Goal: Transaction & Acquisition: Purchase product/service

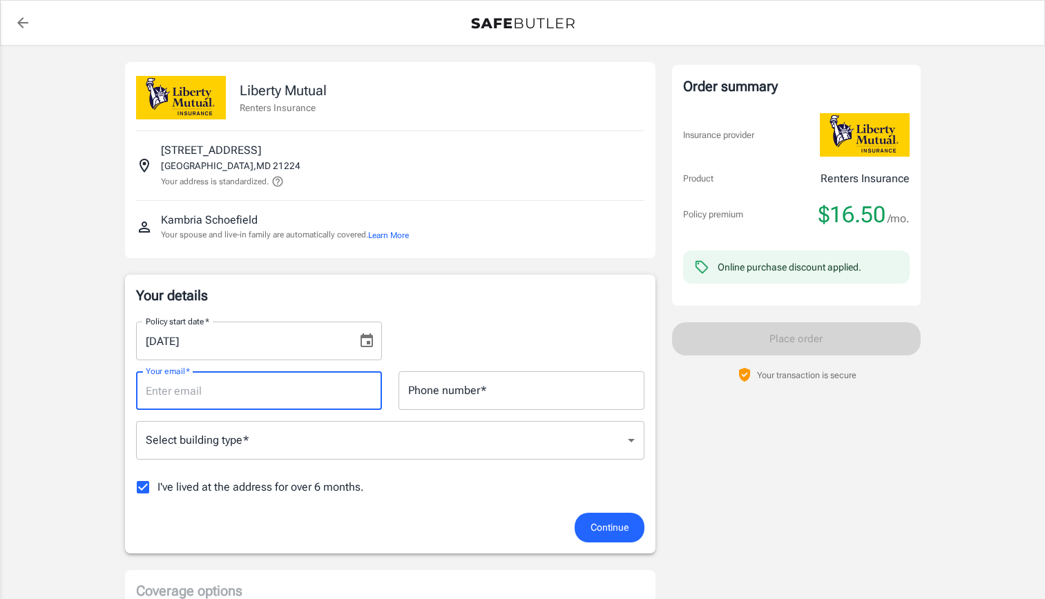
click at [293, 372] on input "Your email   *" at bounding box center [259, 391] width 246 height 39
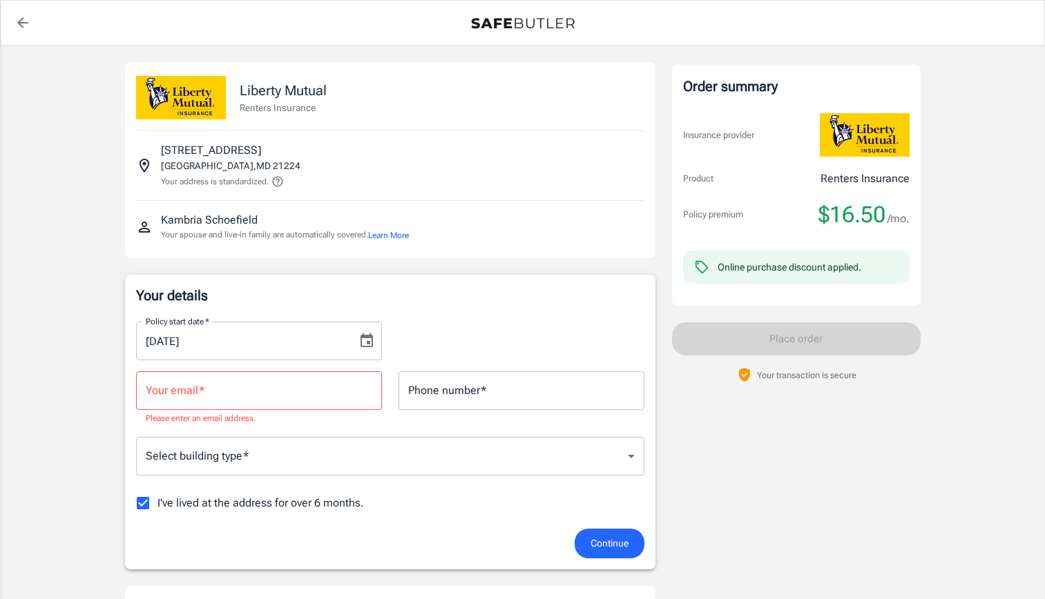
click at [258, 495] on span "I've lived at the address for over 6 months." at bounding box center [260, 503] width 206 height 17
click at [157, 489] on input "I've lived at the address for over 6 months." at bounding box center [142, 503] width 29 height 29
checkbox input "false"
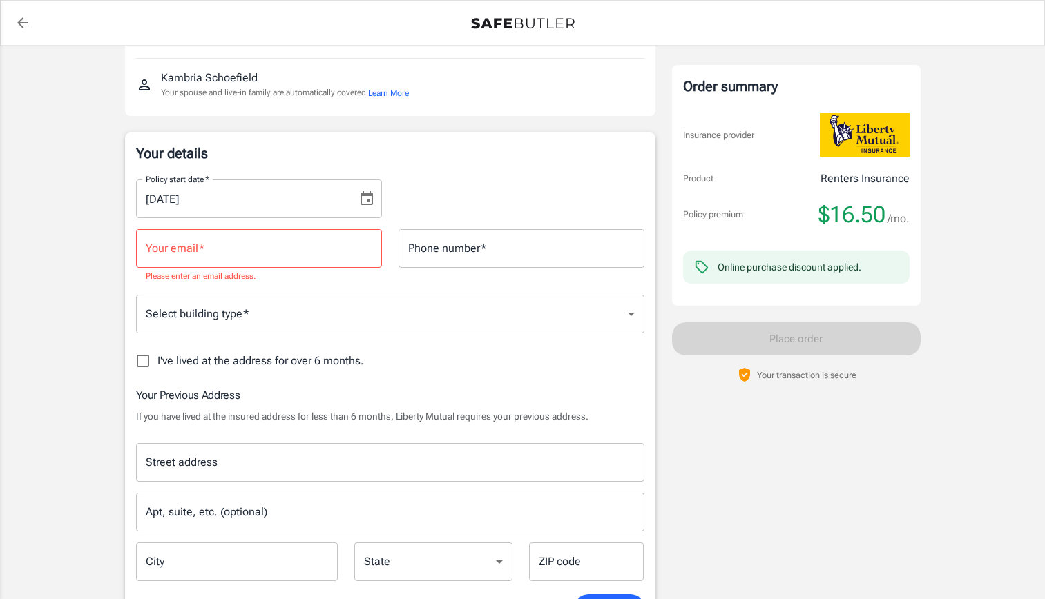
scroll to position [143, 0]
click at [260, 449] on input "Street address" at bounding box center [390, 462] width 496 height 26
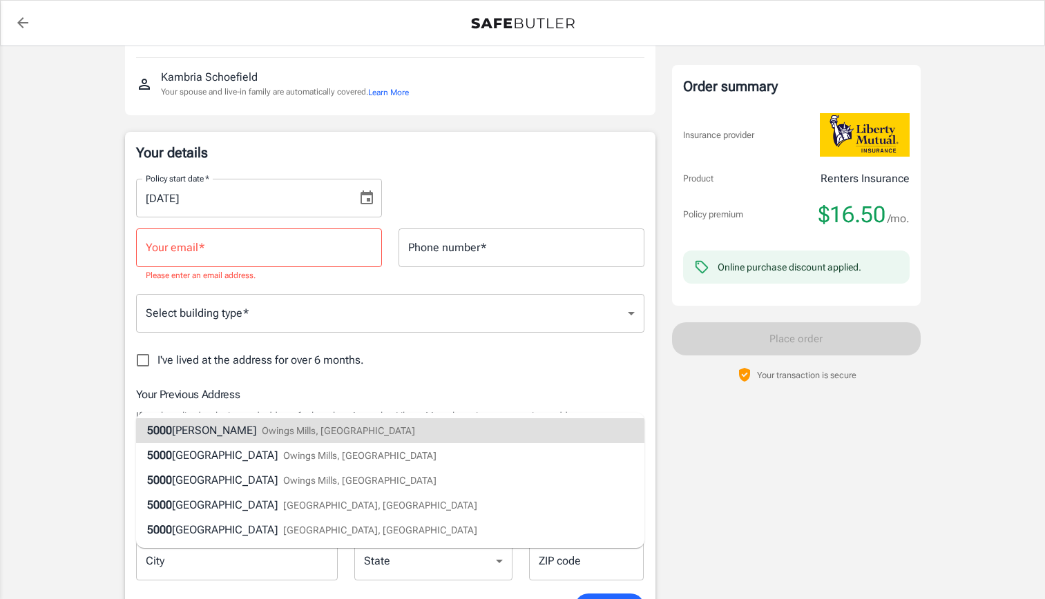
type input "[STREET_ADDRESS][PERSON_NAME]"
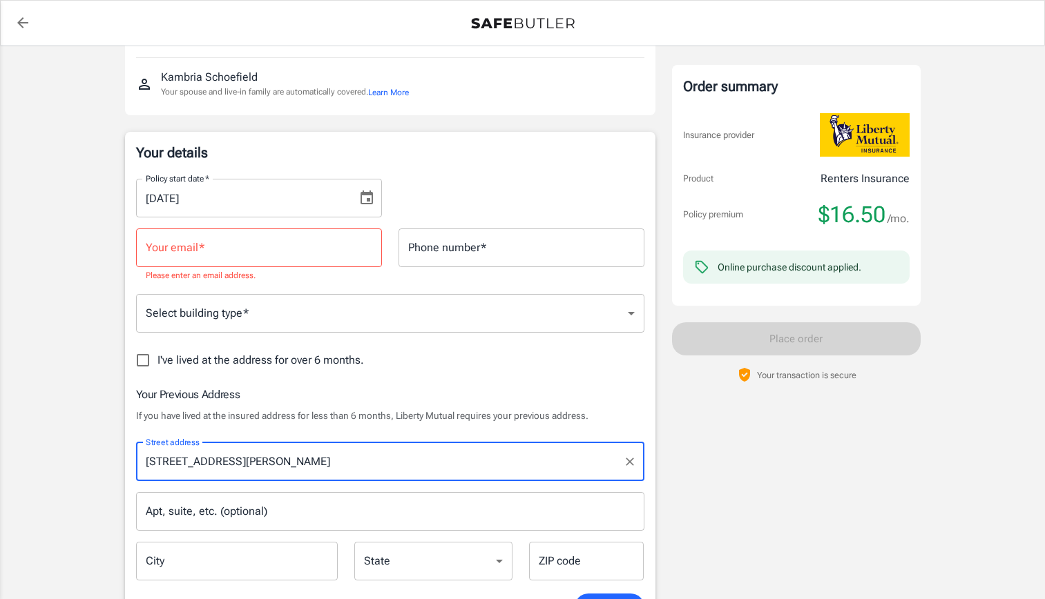
type input "[PERSON_NAME] [PERSON_NAME]"
select select "MD"
type input "21117"
type input "[STREET_ADDRESS][PERSON_NAME]"
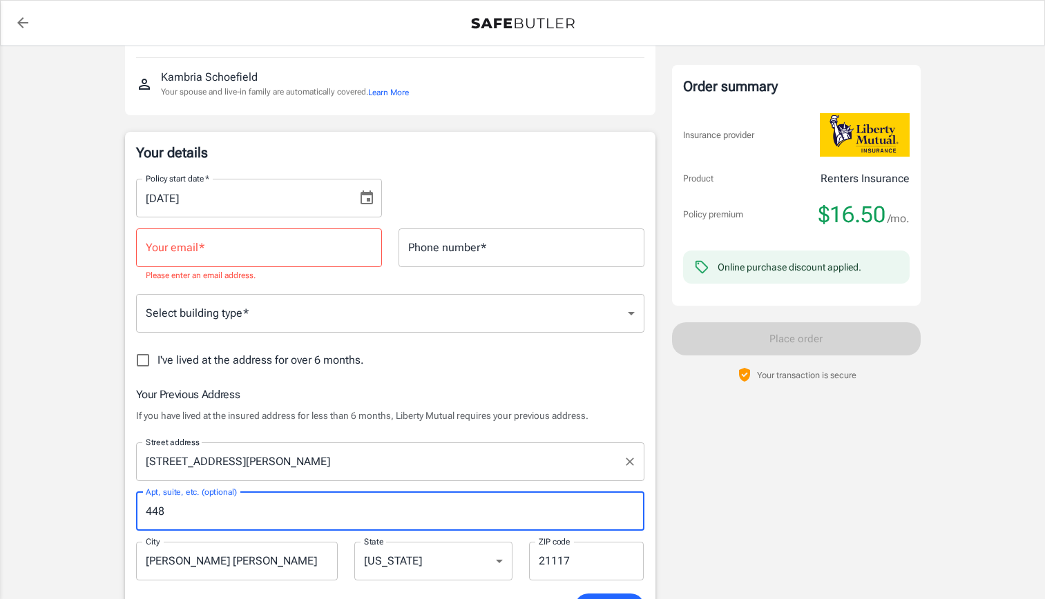
type input "448"
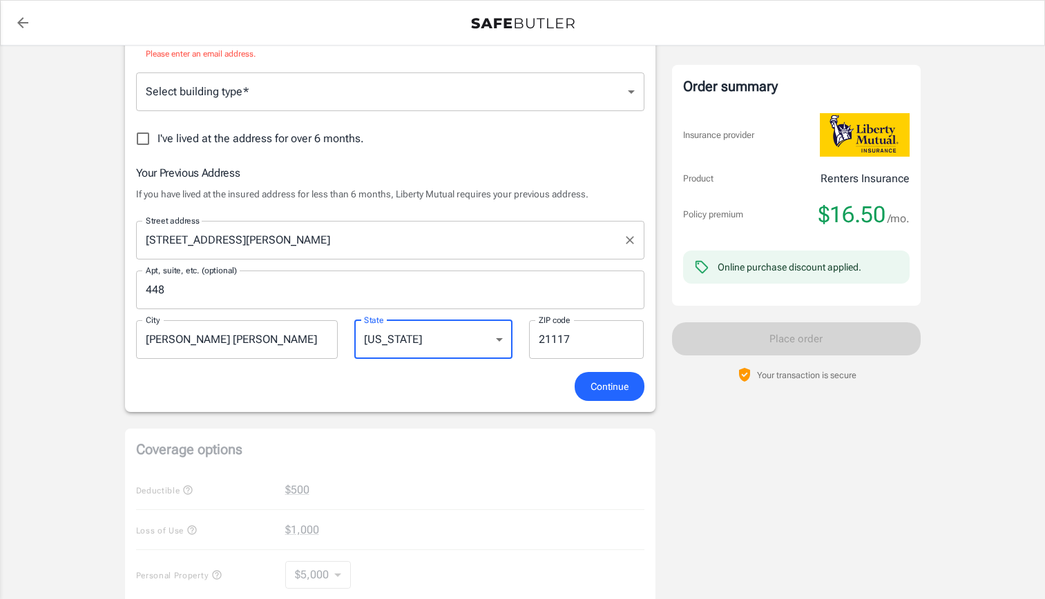
scroll to position [413, 0]
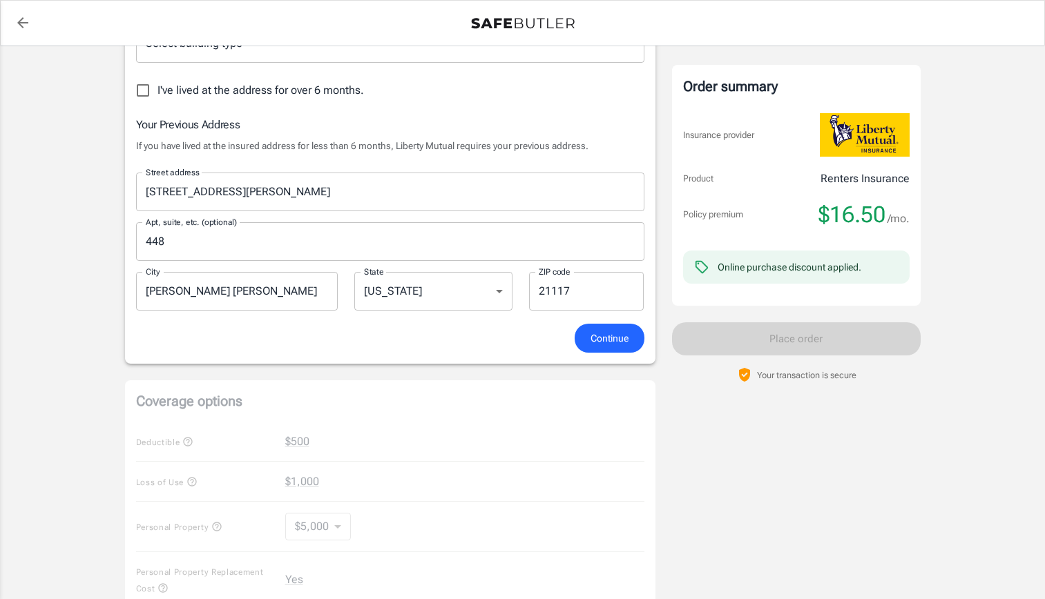
click at [598, 380] on div "Coverage options Deductible $500 Loss of Use $1,000 Personal Property $5,000 50…" at bounding box center [390, 570] width 530 height 380
click at [614, 324] on button "Continue" at bounding box center [610, 339] width 70 height 30
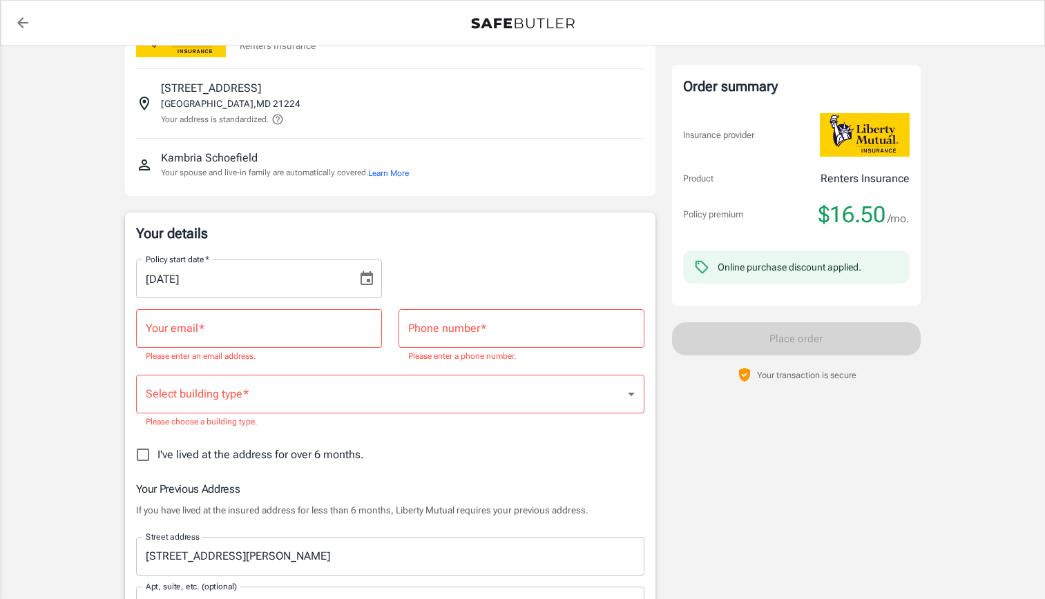
scroll to position [58, 0]
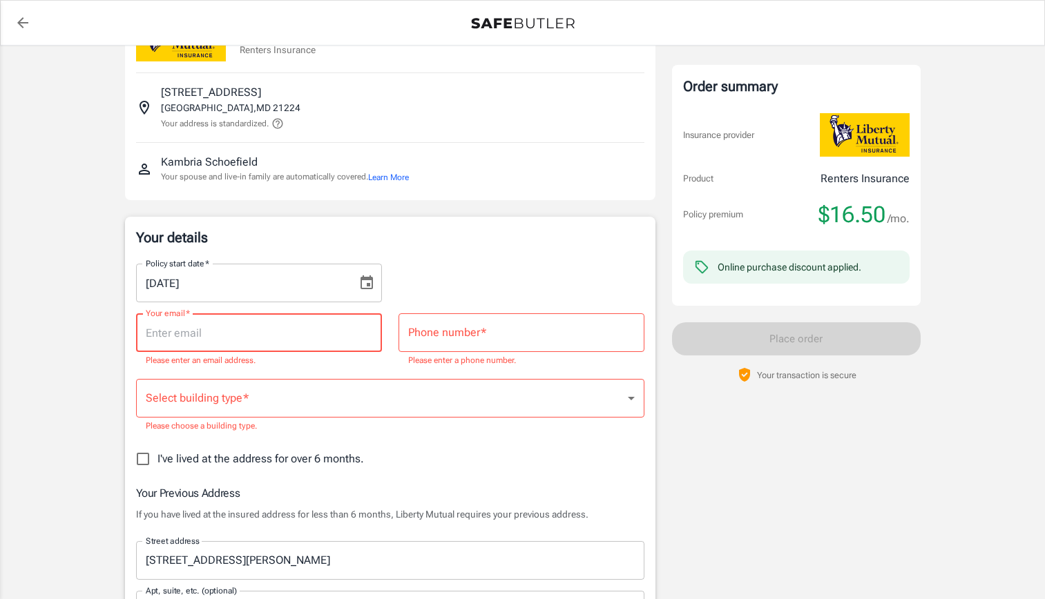
click at [316, 313] on input "Your email   *" at bounding box center [259, 332] width 246 height 39
type input "[EMAIL_ADDRESS][PERSON_NAME][DOMAIN_NAME]"
type input "5404290297"
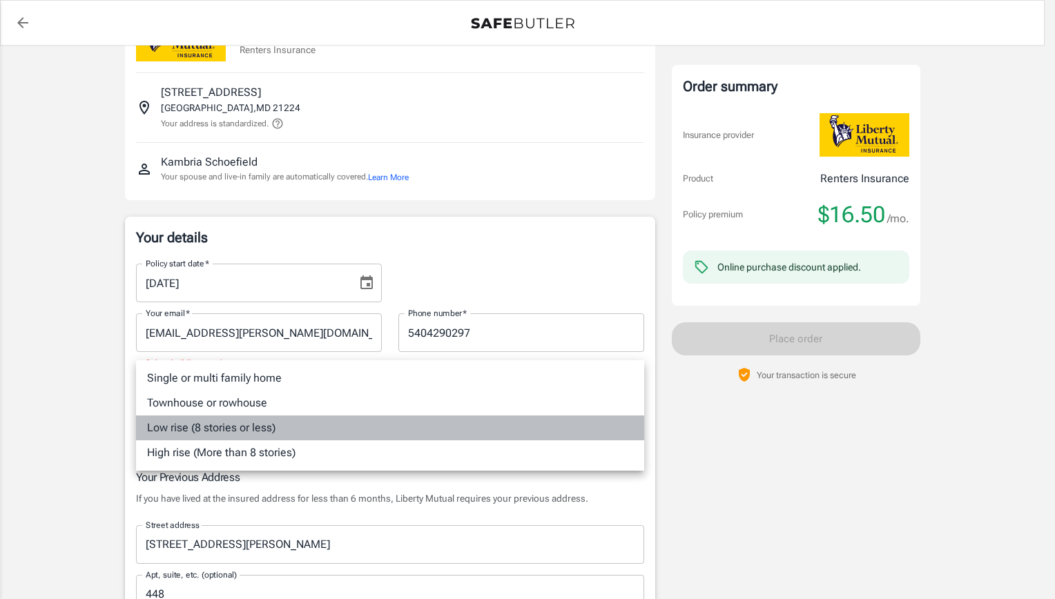
click at [305, 427] on li "Low rise (8 stories or less)" at bounding box center [390, 428] width 508 height 25
type input "lowrise"
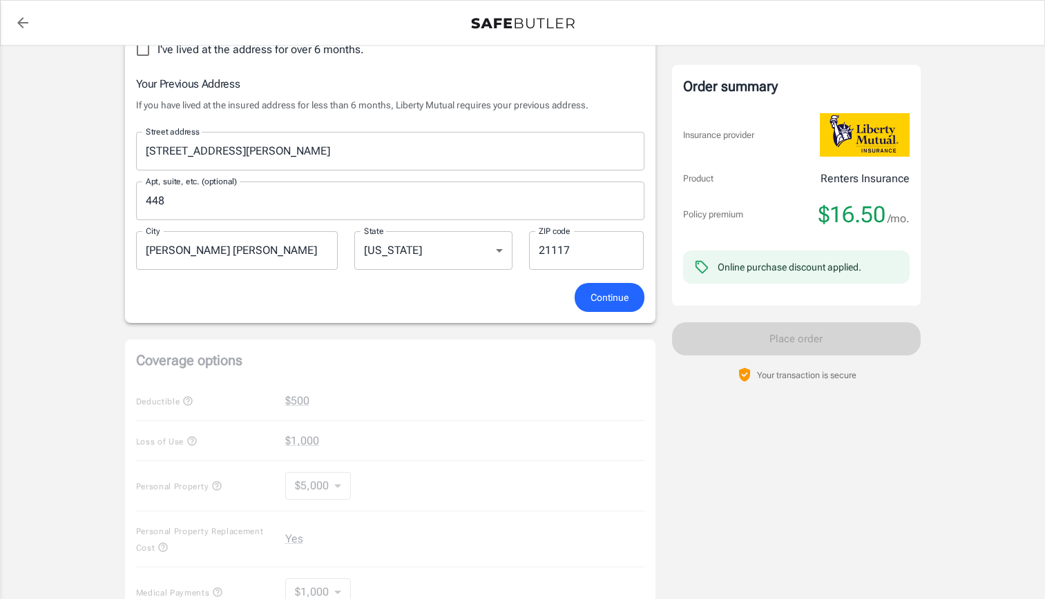
scroll to position [437, 0]
click at [611, 284] on button "Continue" at bounding box center [610, 299] width 70 height 30
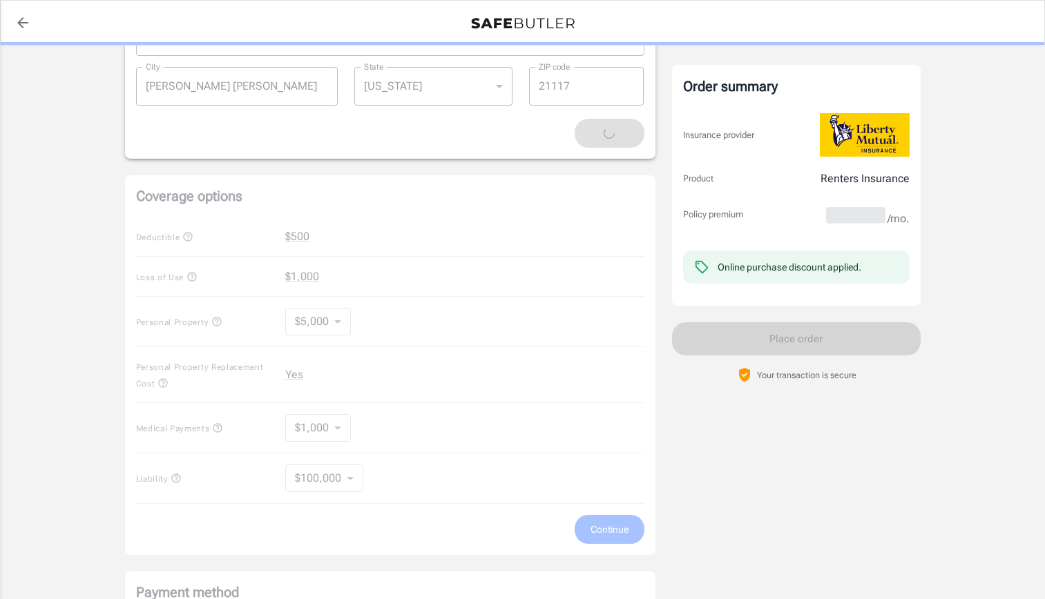
scroll to position [616, 0]
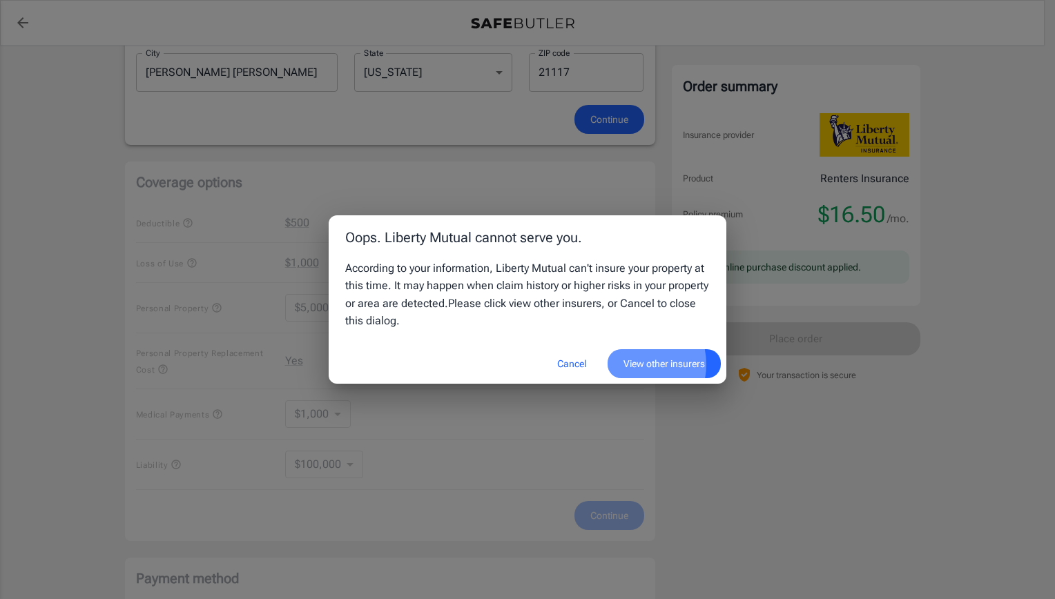
click at [646, 349] on button "View other insurers" at bounding box center [664, 364] width 113 height 30
